Goal: Task Accomplishment & Management: Use online tool/utility

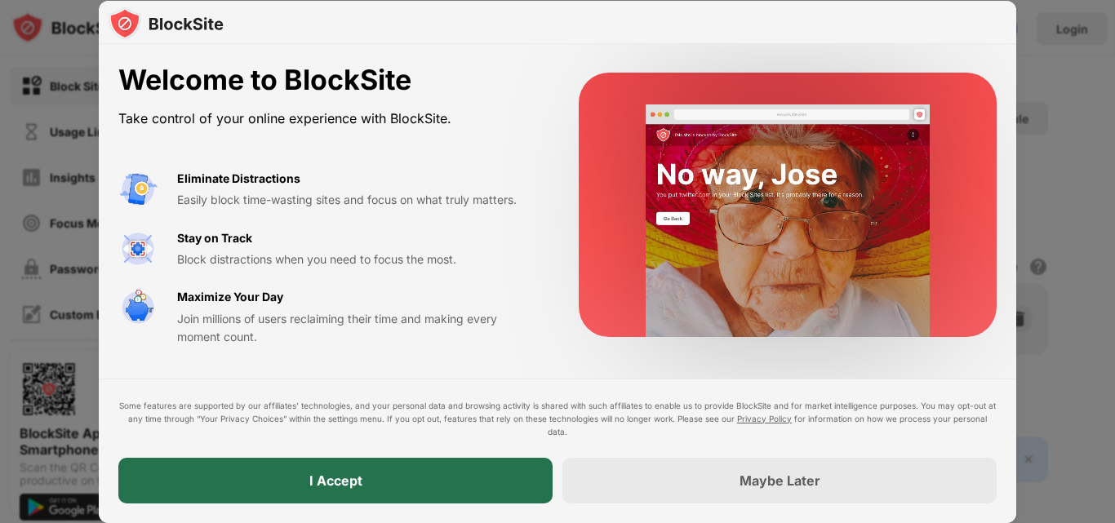
click at [436, 488] on div "I Accept" at bounding box center [335, 481] width 434 height 46
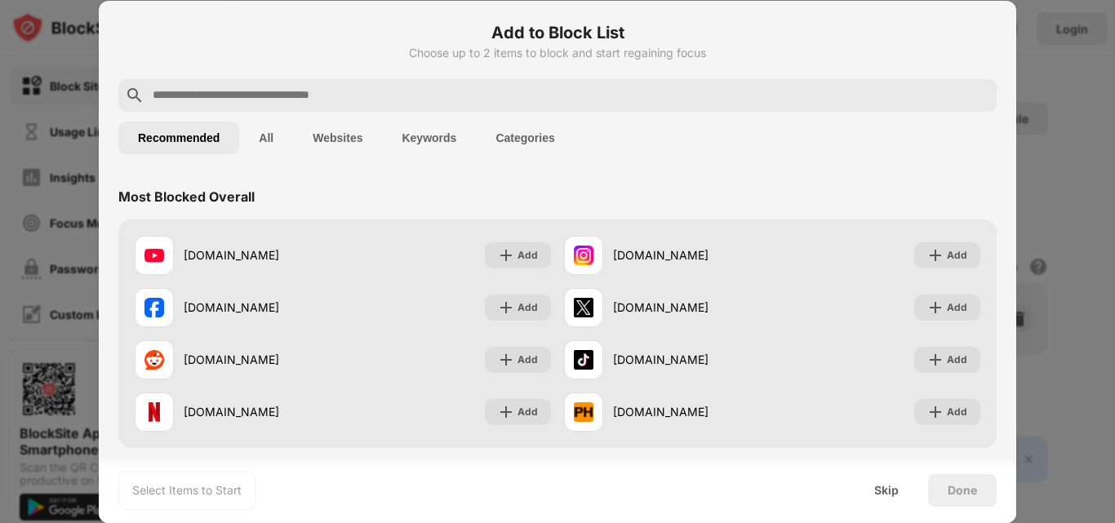
click at [1045, 109] on div at bounding box center [557, 261] width 1115 height 523
click at [54, 69] on div at bounding box center [557, 261] width 1115 height 523
click at [64, 56] on div at bounding box center [557, 261] width 1115 height 523
click at [64, 55] on div at bounding box center [557, 261] width 1115 height 523
click at [65, 54] on div at bounding box center [557, 261] width 1115 height 523
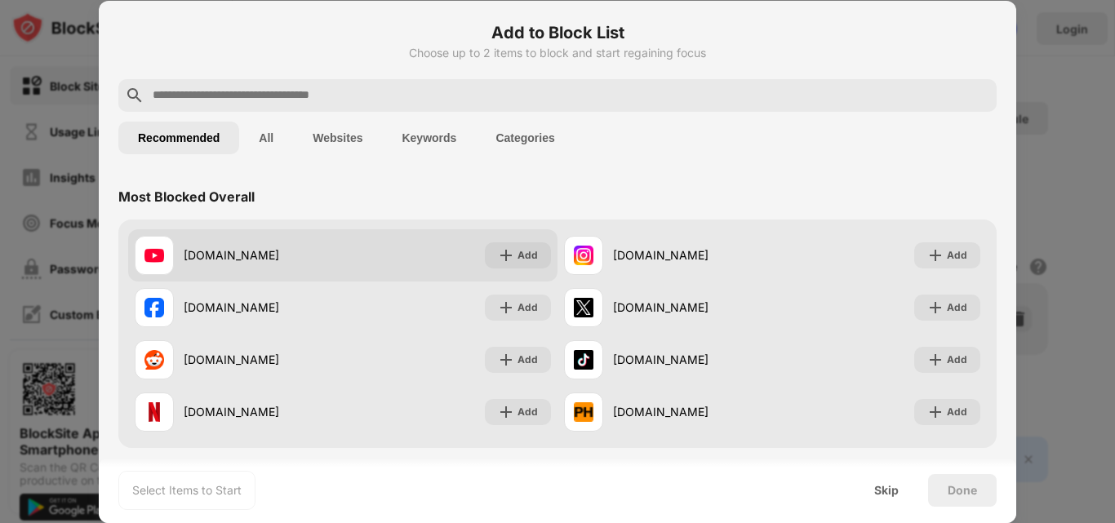
click at [197, 267] on div "[DOMAIN_NAME]" at bounding box center [239, 255] width 208 height 39
